Goal: Task Accomplishment & Management: Use online tool/utility

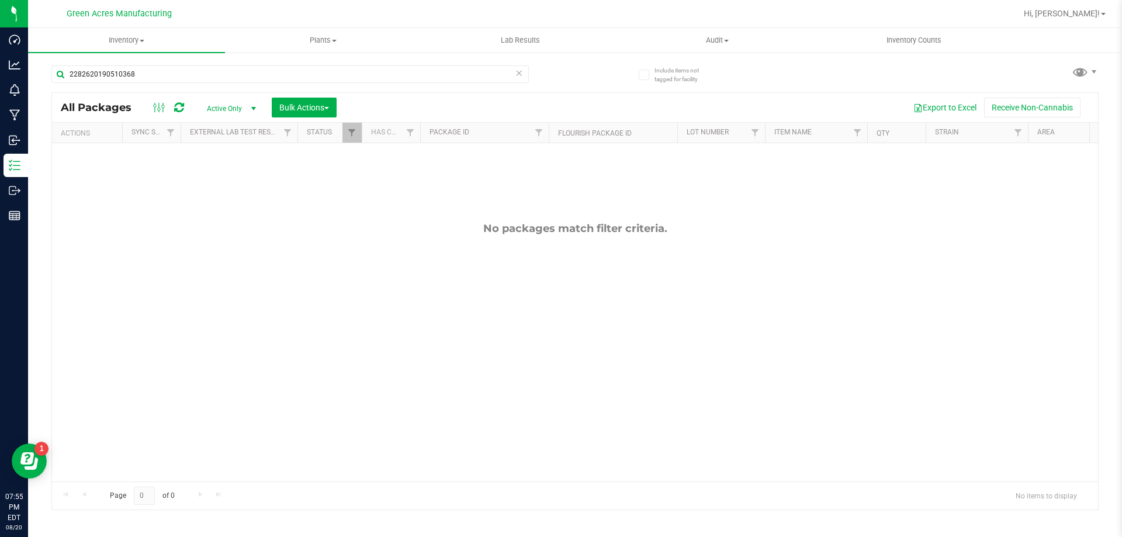
click at [520, 78] on icon at bounding box center [519, 72] width 8 height 14
click at [148, 46] on uib-tab-heading "Inventory All packages All inventory Waste log Create inventory" at bounding box center [126, 40] width 197 height 25
click at [131, 139] on li "From bill of materials" at bounding box center [126, 141] width 197 height 14
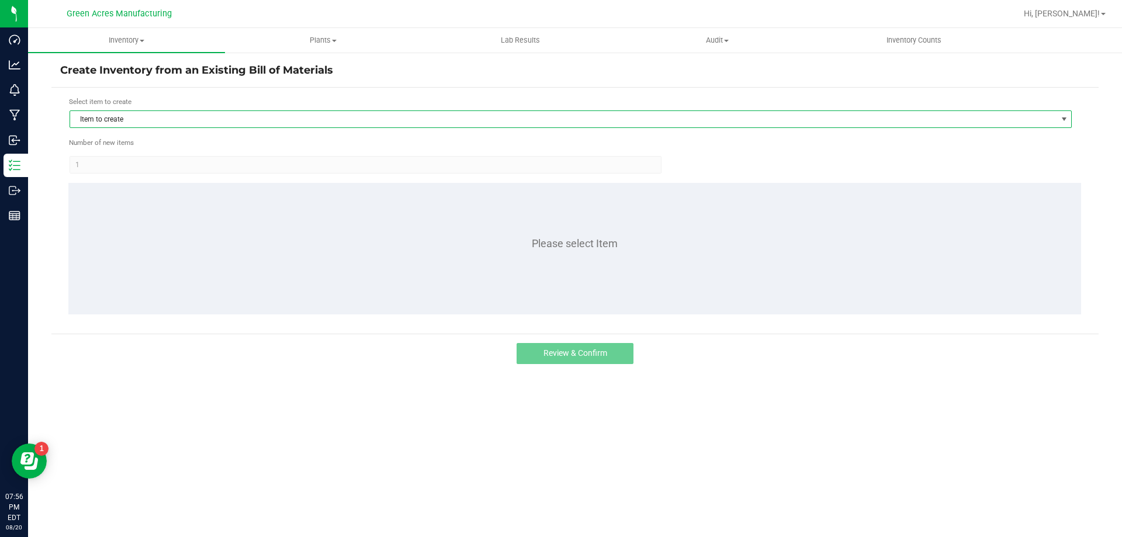
click at [564, 115] on span "Item to create" at bounding box center [563, 119] width 986 height 16
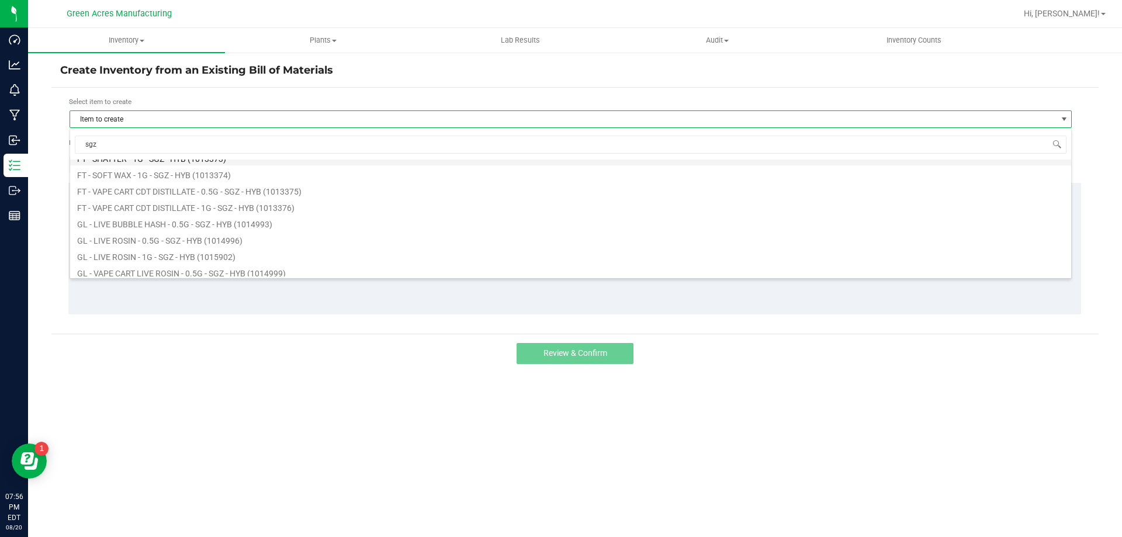
scroll to position [234, 0]
type input "sgz"
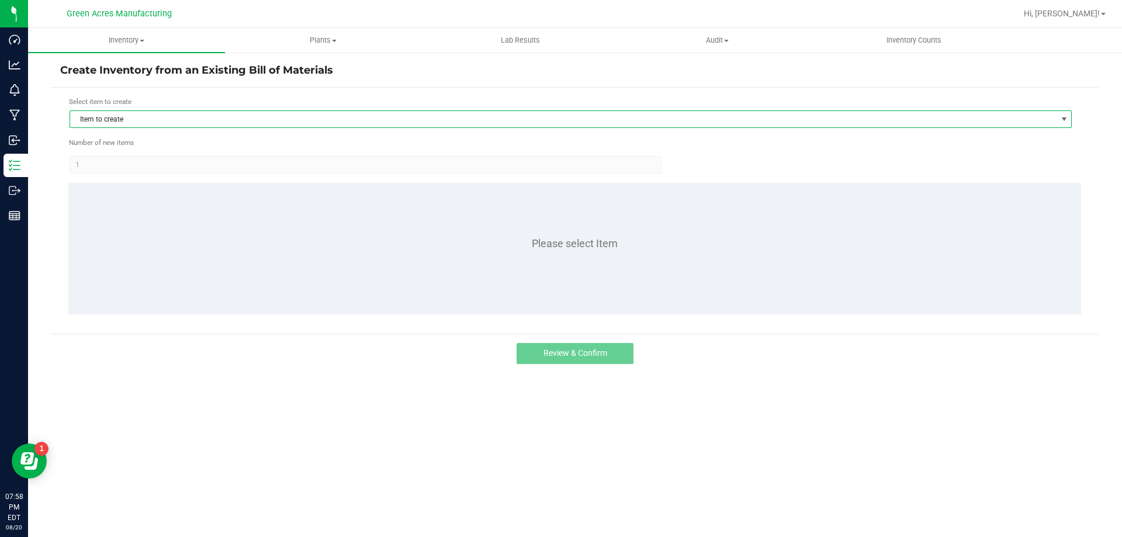
click at [315, 118] on span "Item to create" at bounding box center [563, 119] width 986 height 16
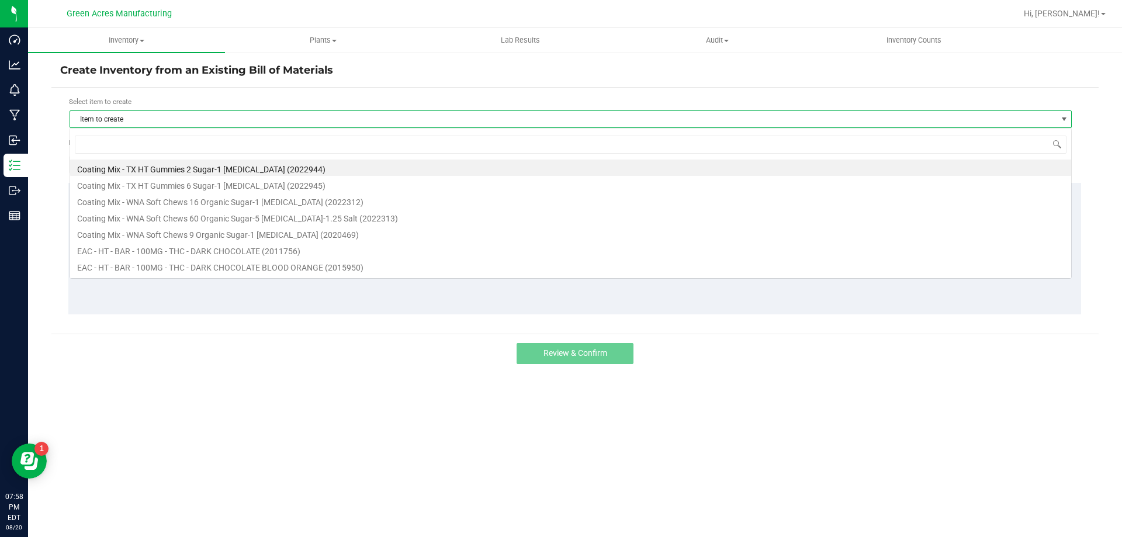
scroll to position [18, 1002]
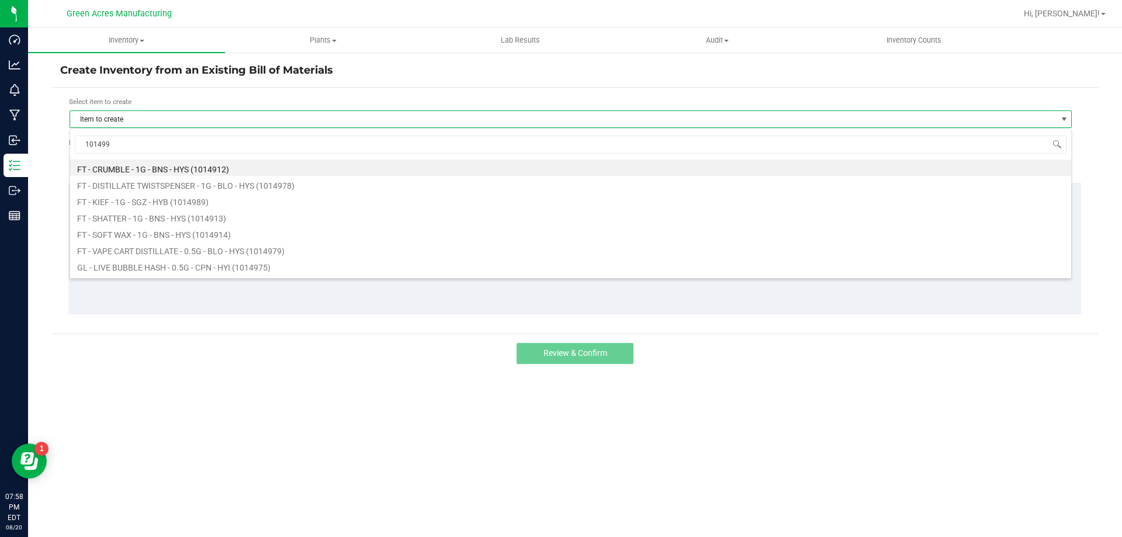
type input "1014999"
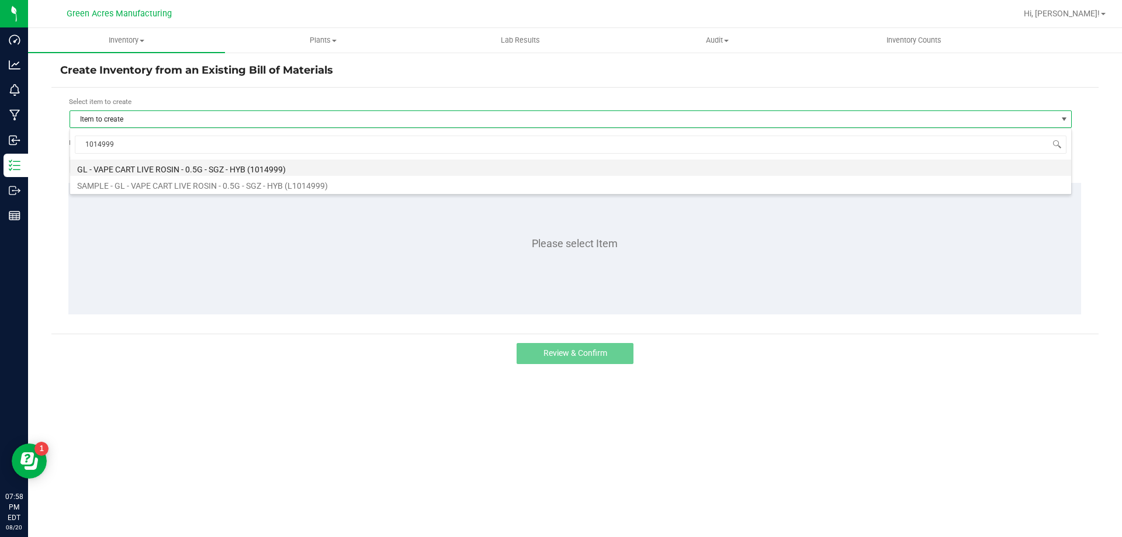
click at [300, 168] on li "GL - VAPE CART LIVE ROSIN - 0.5G - SGZ - HYB (1014999)" at bounding box center [570, 167] width 1001 height 16
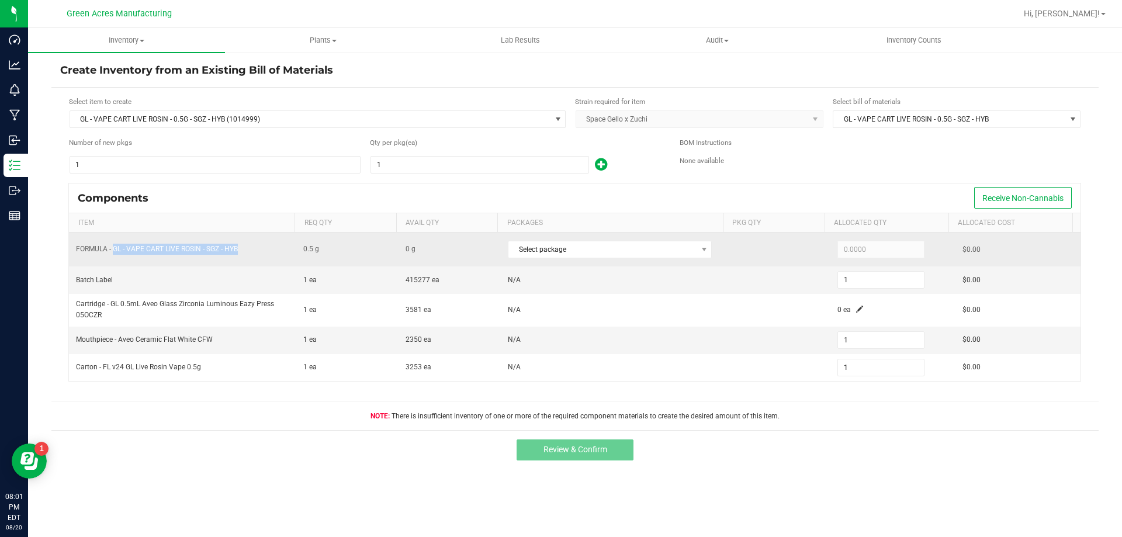
drag, startPoint x: 241, startPoint y: 249, endPoint x: 114, endPoint y: 248, distance: 127.3
click at [114, 248] on td "FORMULA - GL - VAPE CART LIVE ROSIN - SGZ - HYB" at bounding box center [182, 249] width 227 height 34
click at [239, 248] on td "FORMULA - GL - VAPE CART LIVE ROSIN - SGZ - HYB" at bounding box center [182, 249] width 227 height 34
drag, startPoint x: 254, startPoint y: 246, endPoint x: 115, endPoint y: 243, distance: 138.5
click at [115, 243] on td "FORMULA - GL - VAPE CART LIVE ROSIN - SGZ - HYB" at bounding box center [182, 249] width 227 height 34
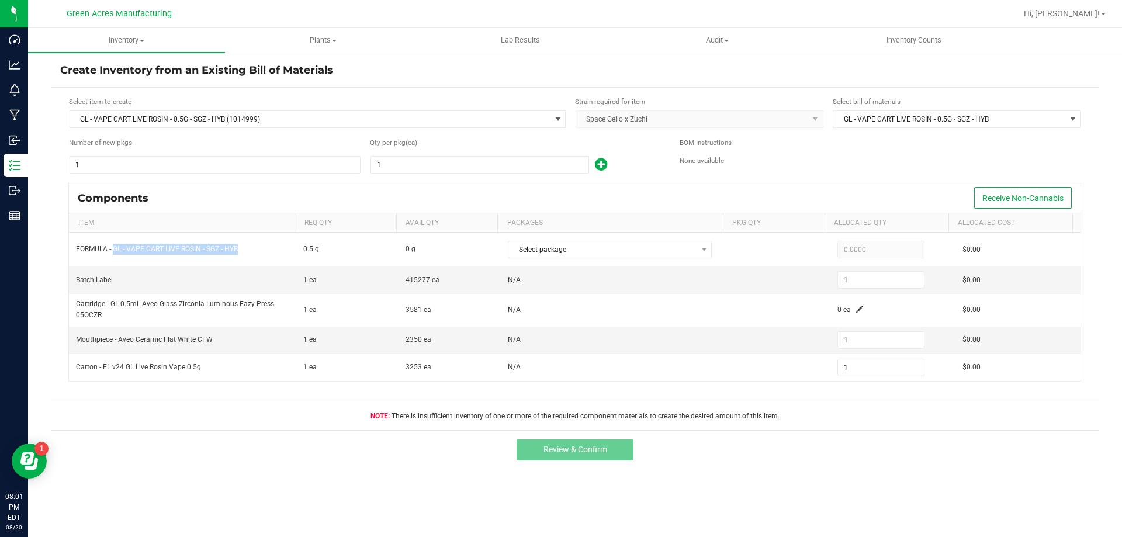
copy span "GL - VAPE CART LIVE ROSIN - SGZ - HYB"
